Goal: Find specific page/section: Find specific page/section

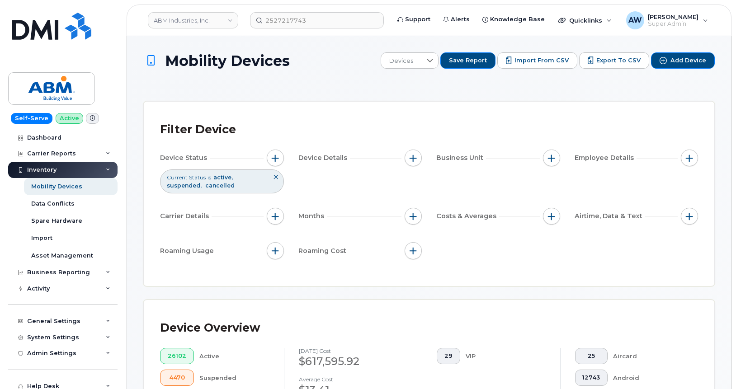
scroll to position [181, 0]
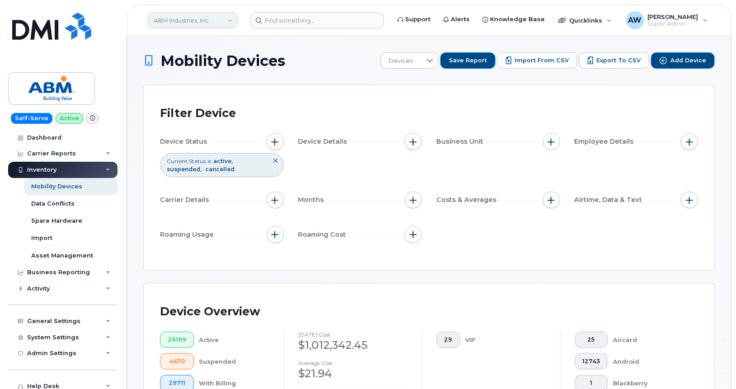
click at [188, 19] on link "ABM Industries, Inc." at bounding box center [193, 20] width 90 height 16
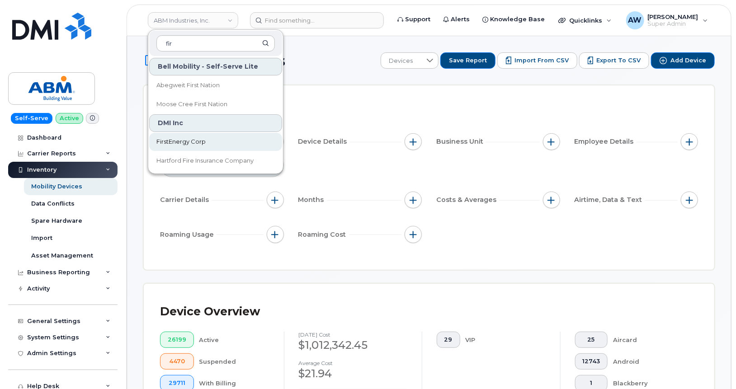
type input "fir"
click at [199, 139] on span "FirstEnergy Corp" at bounding box center [180, 141] width 49 height 9
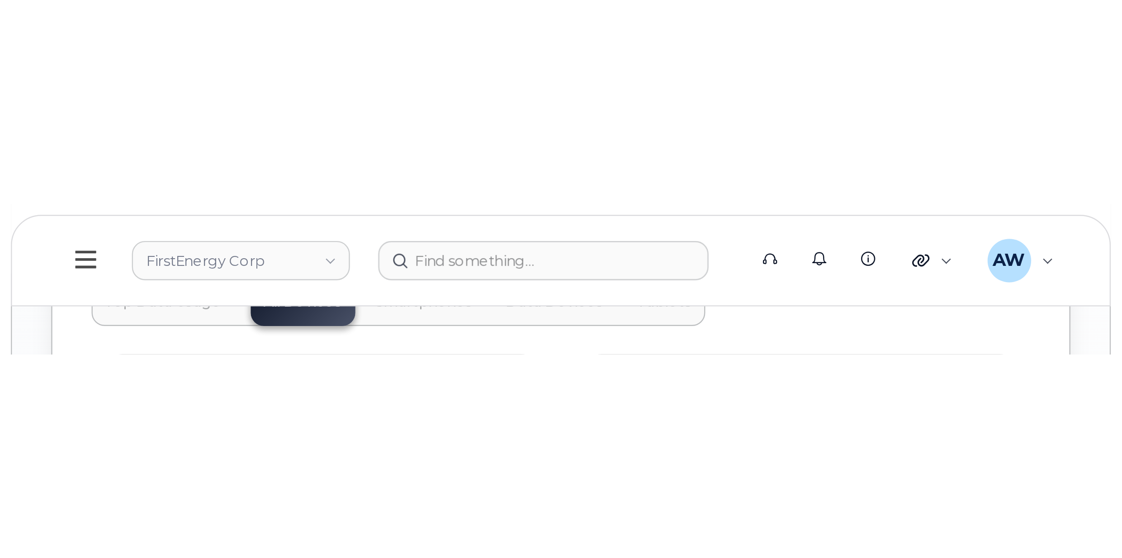
scroll to position [1174, 0]
